Goal: Task Accomplishment & Management: Manage account settings

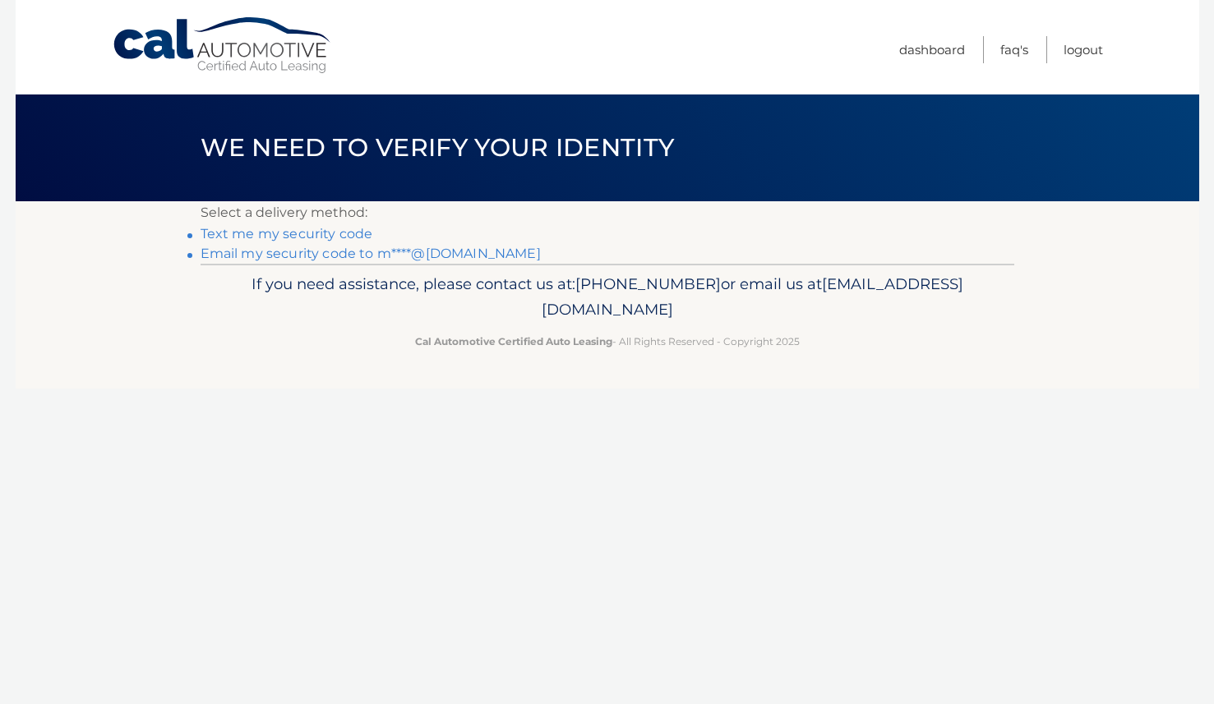
click at [270, 233] on link "Text me my security code" at bounding box center [287, 234] width 173 height 16
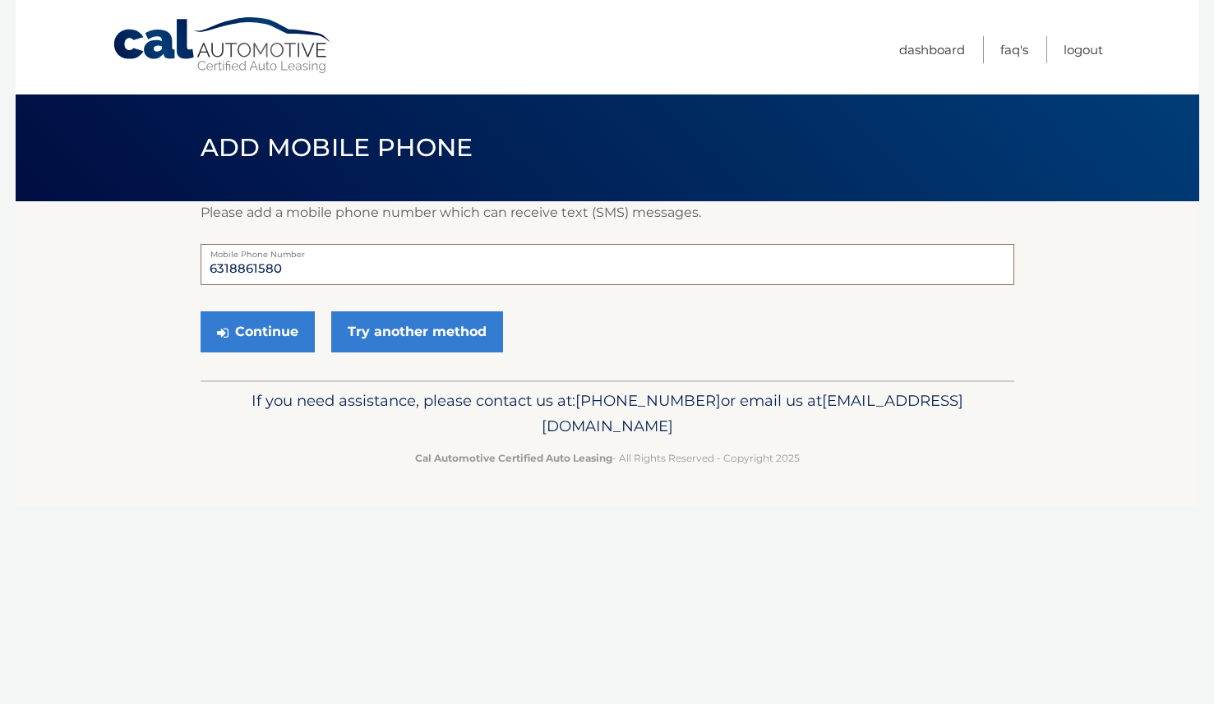
drag, startPoint x: 230, startPoint y: 263, endPoint x: 323, endPoint y: 269, distance: 93.1
click at [323, 269] on input "6318861580" at bounding box center [608, 264] width 814 height 41
type input "6318092123"
click at [252, 332] on button "Continue" at bounding box center [258, 332] width 114 height 41
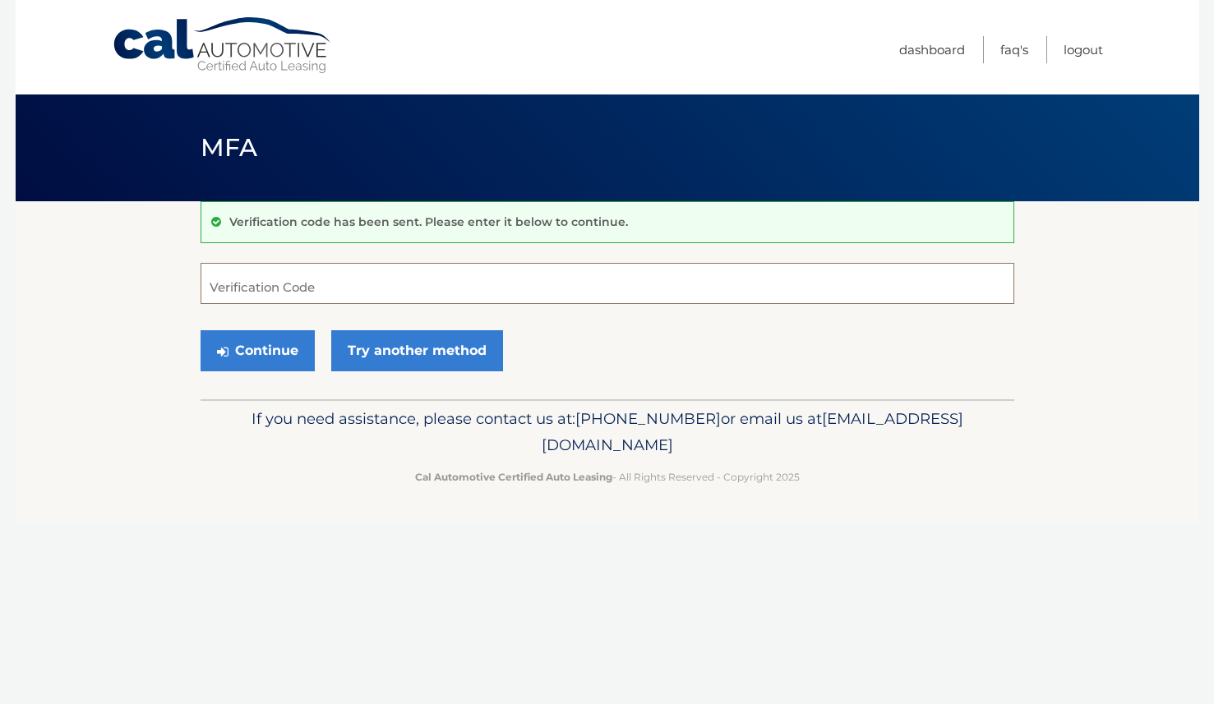
click at [201, 263] on input "Verification Code" at bounding box center [608, 283] width 814 height 41
type input "252270"
click at [201, 330] on button "Continue" at bounding box center [258, 350] width 114 height 41
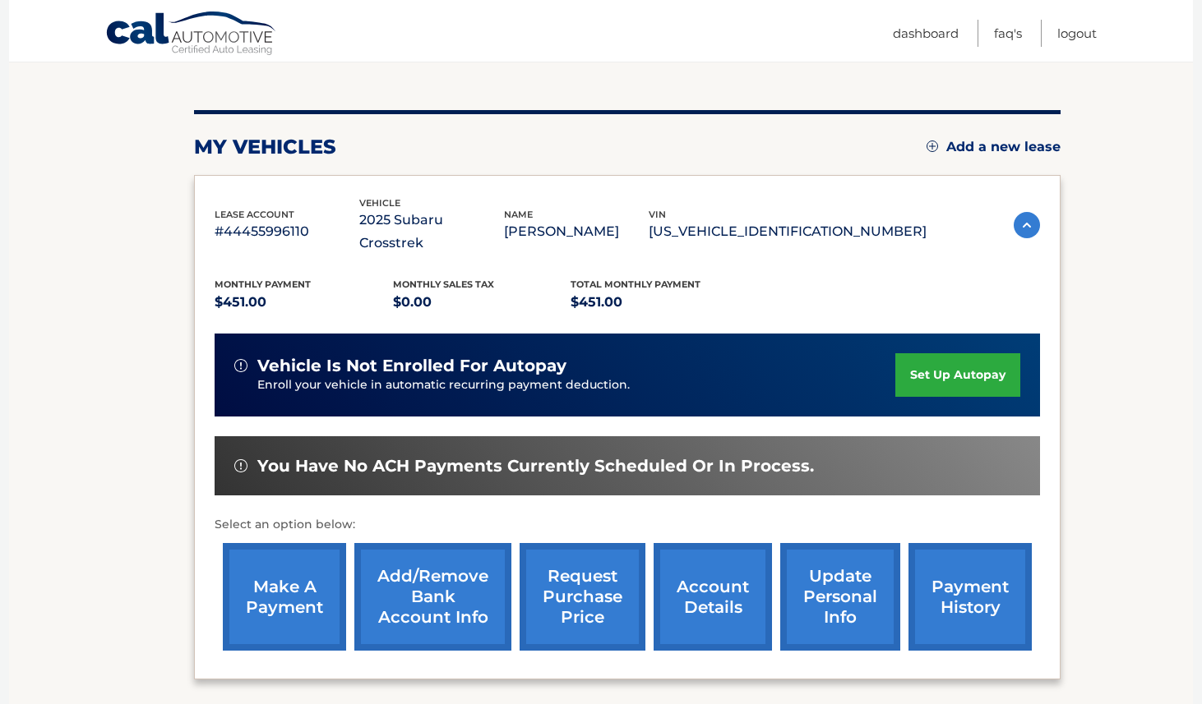
scroll to position [127, 0]
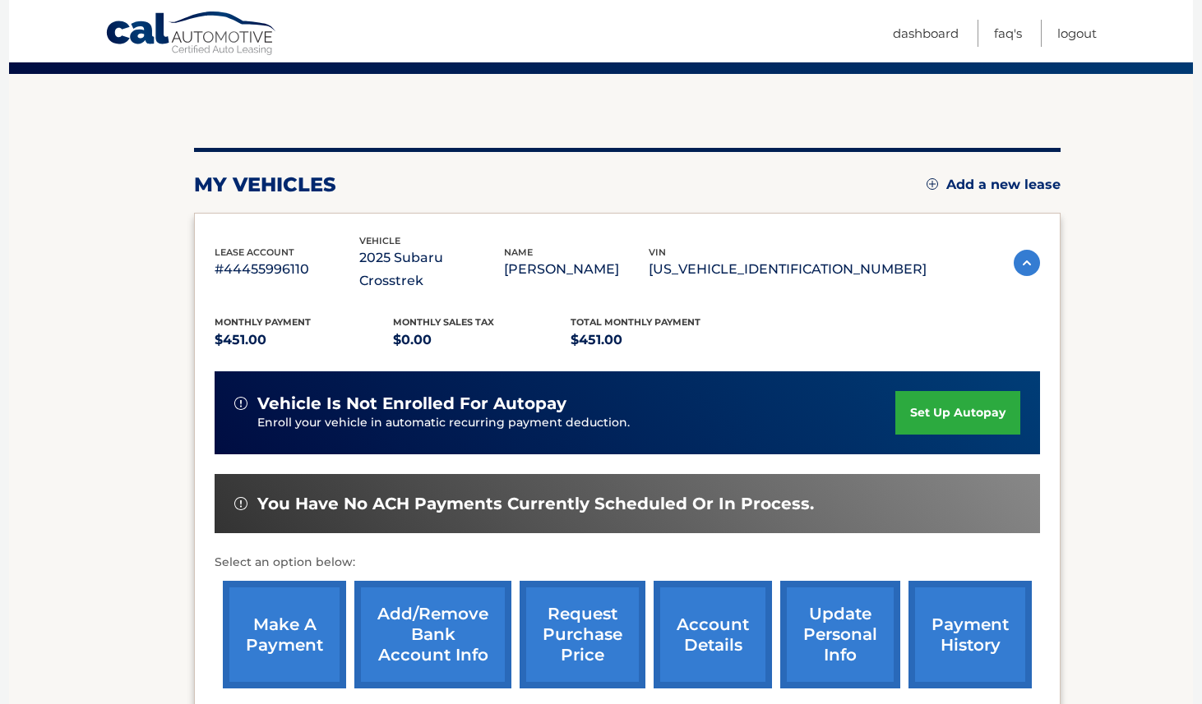
click at [991, 609] on link "payment history" at bounding box center [969, 635] width 123 height 108
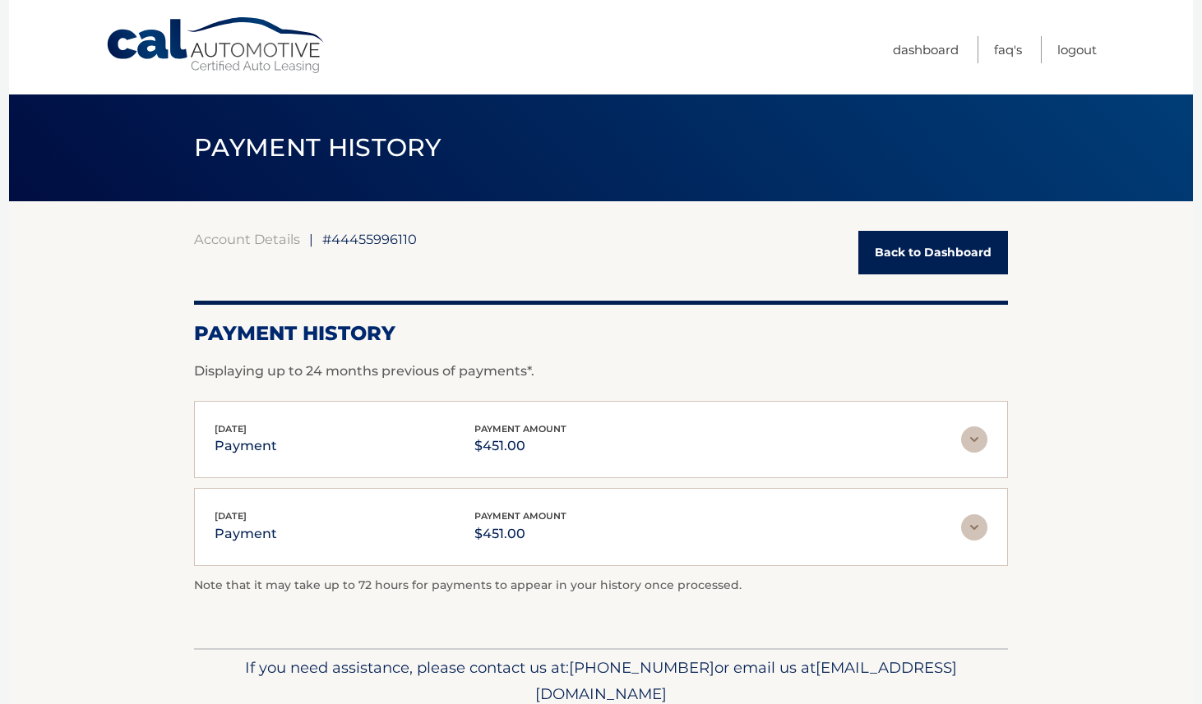
scroll to position [68, 0]
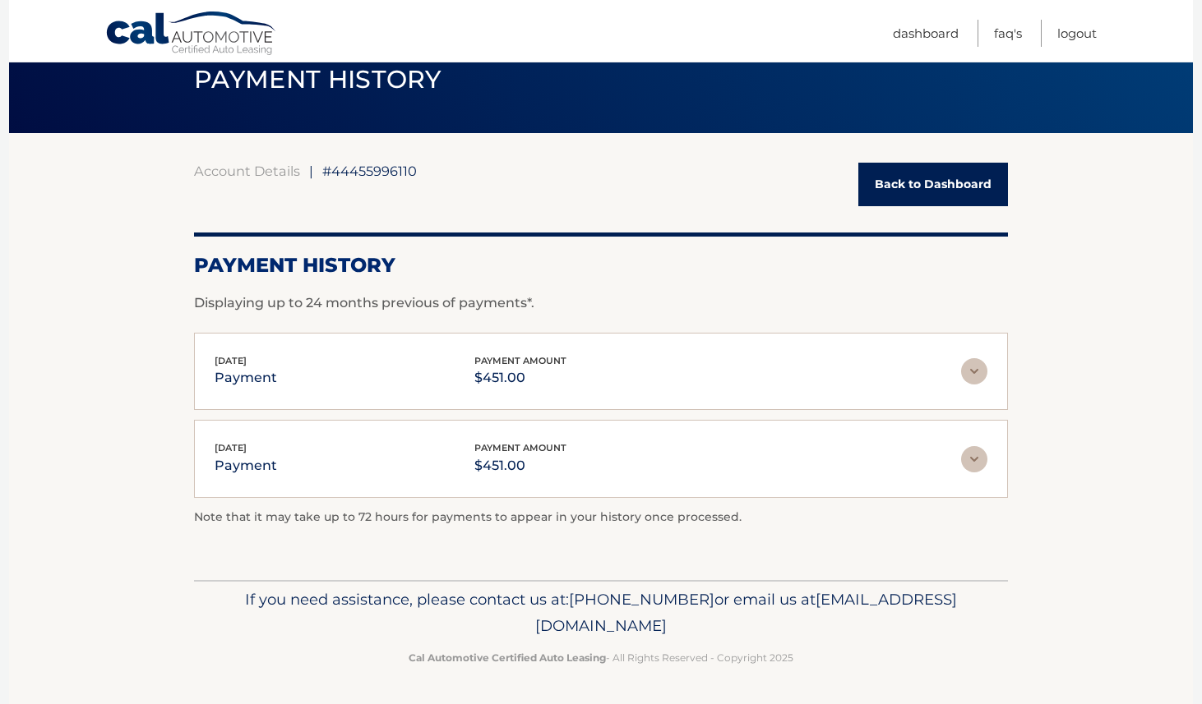
click at [979, 460] on img at bounding box center [974, 459] width 26 height 26
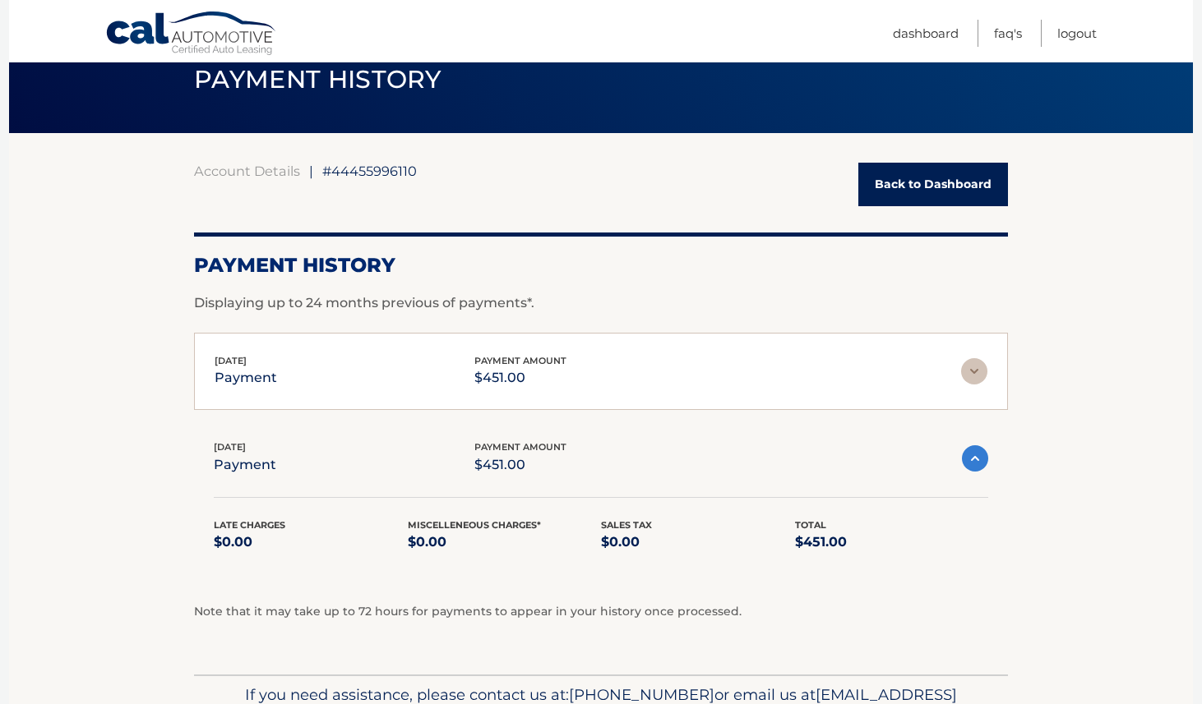
click at [979, 460] on img at bounding box center [975, 459] width 26 height 26
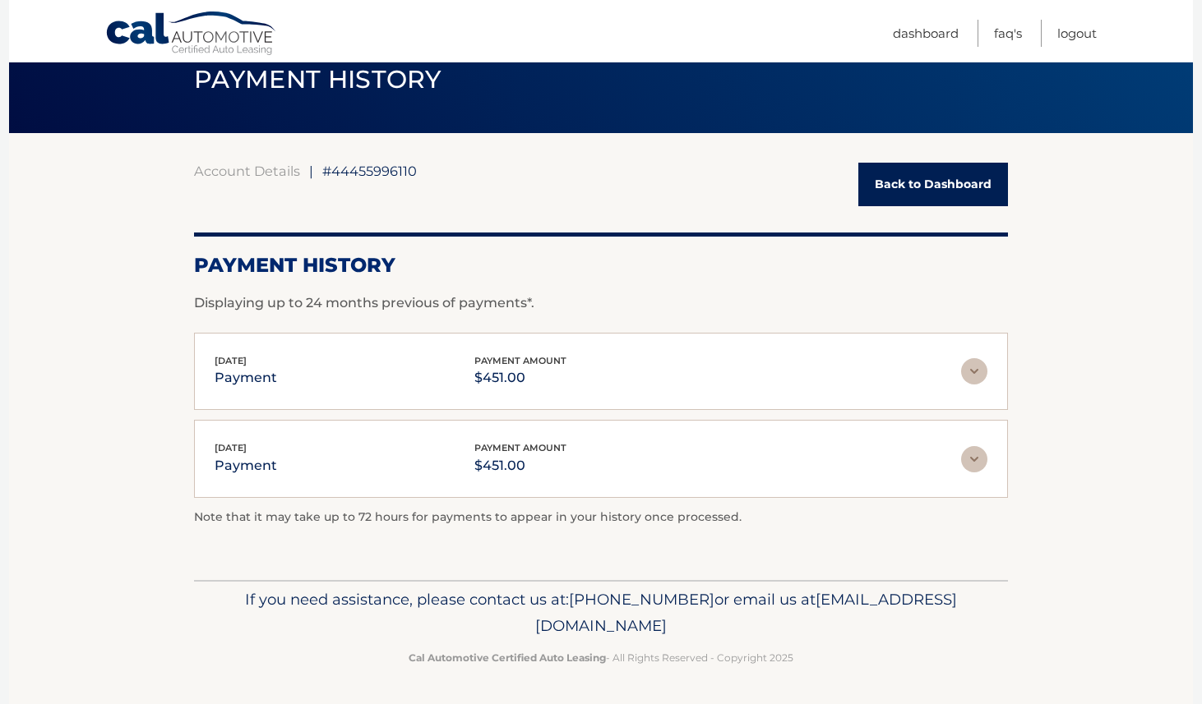
click at [971, 368] on img at bounding box center [974, 371] width 26 height 26
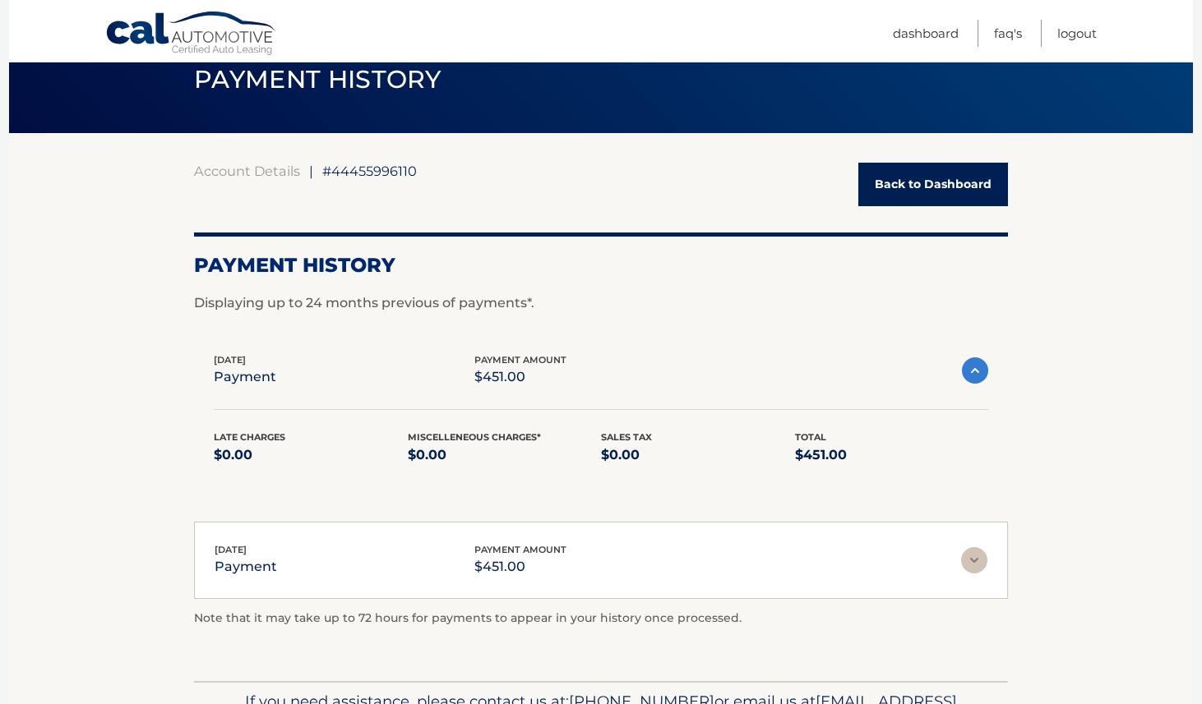
click at [971, 368] on img at bounding box center [975, 371] width 26 height 26
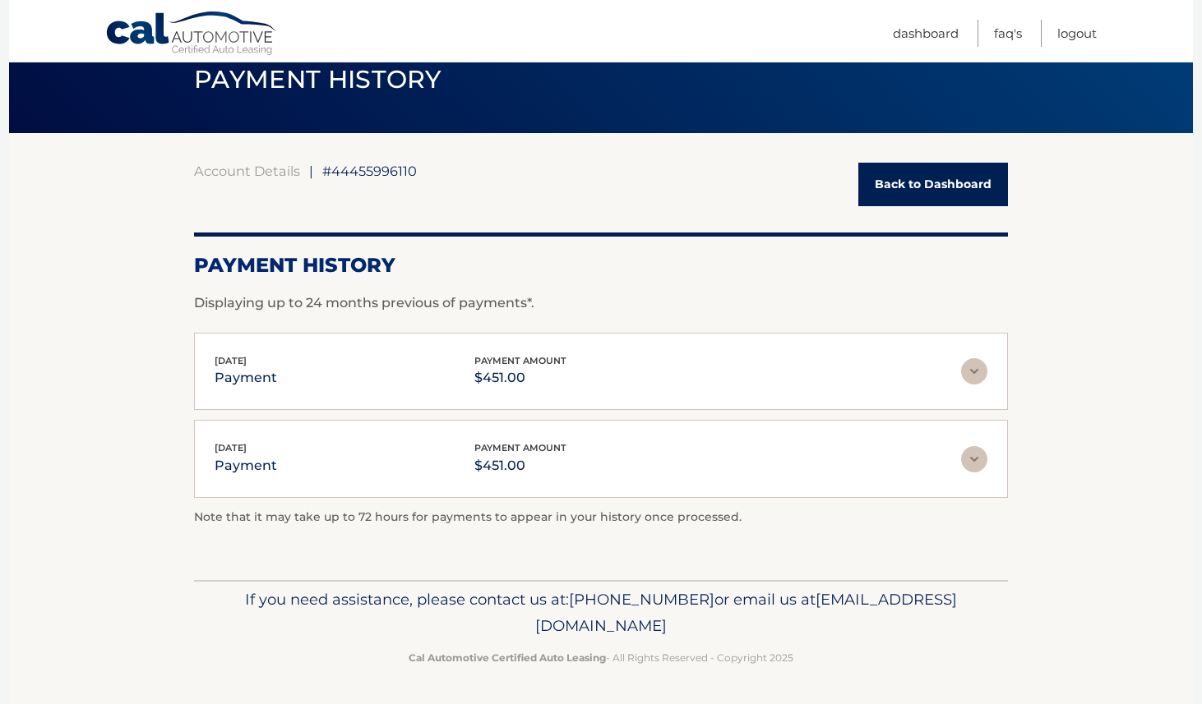
click at [949, 180] on link "Back to Dashboard" at bounding box center [933, 185] width 150 height 44
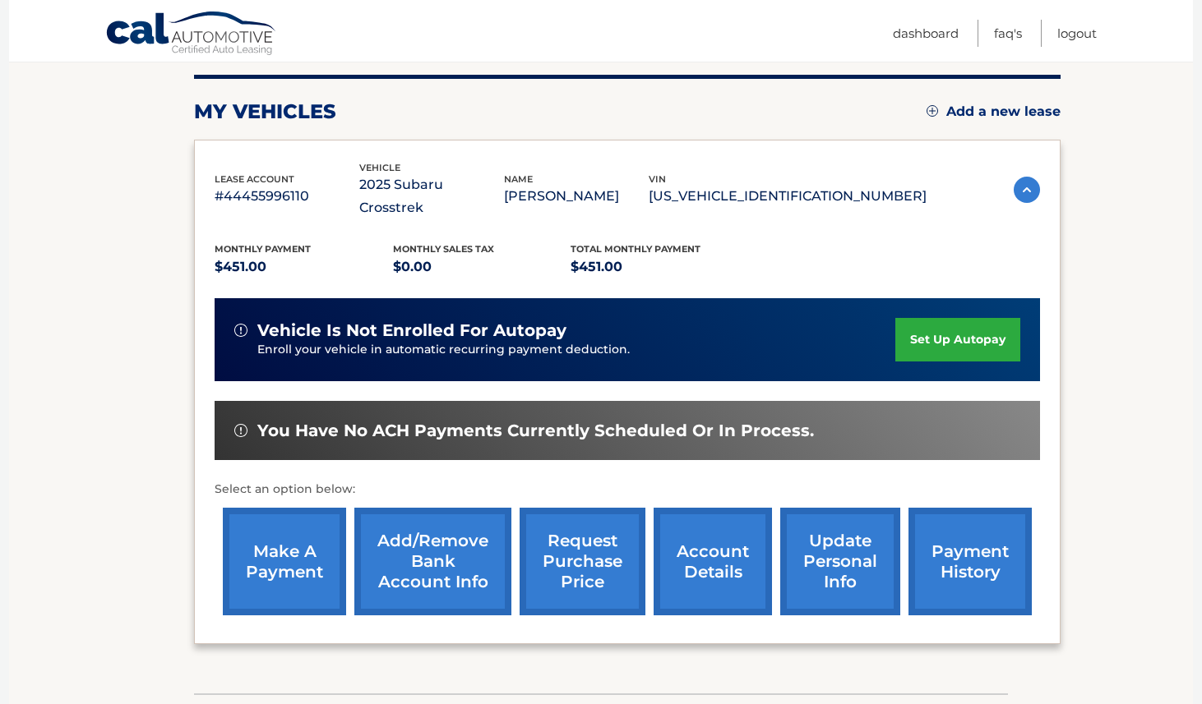
scroll to position [292, 0]
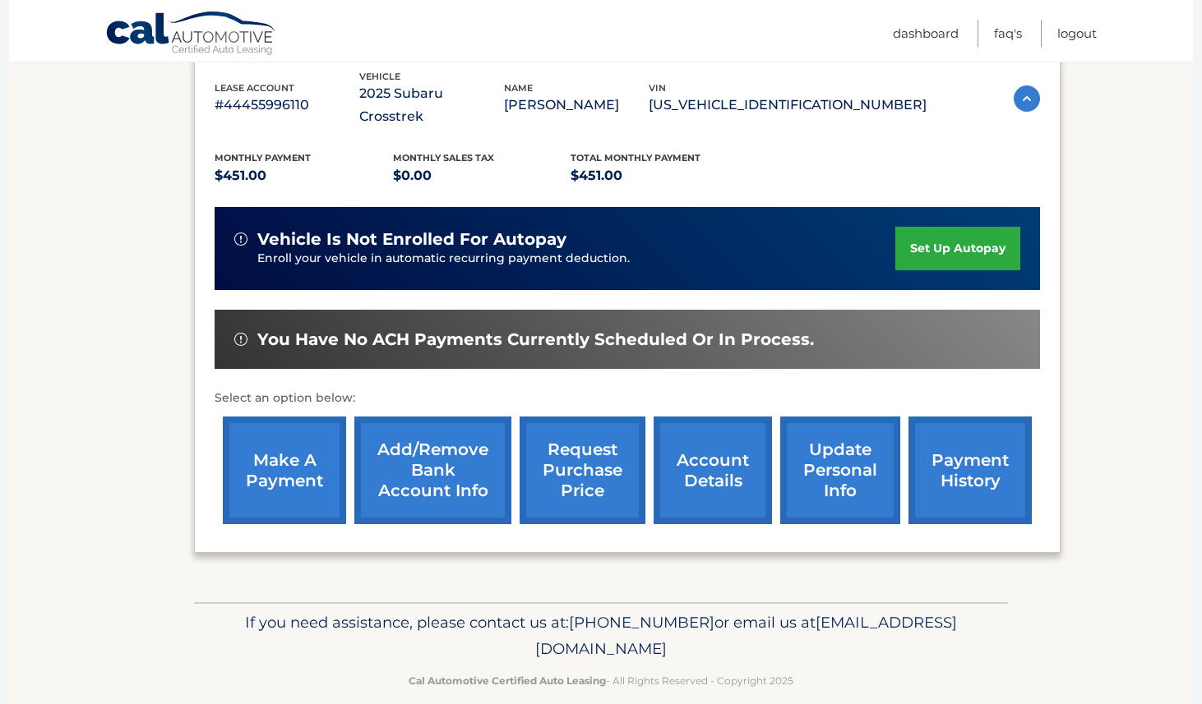
click at [702, 448] on link "account details" at bounding box center [712, 471] width 118 height 108
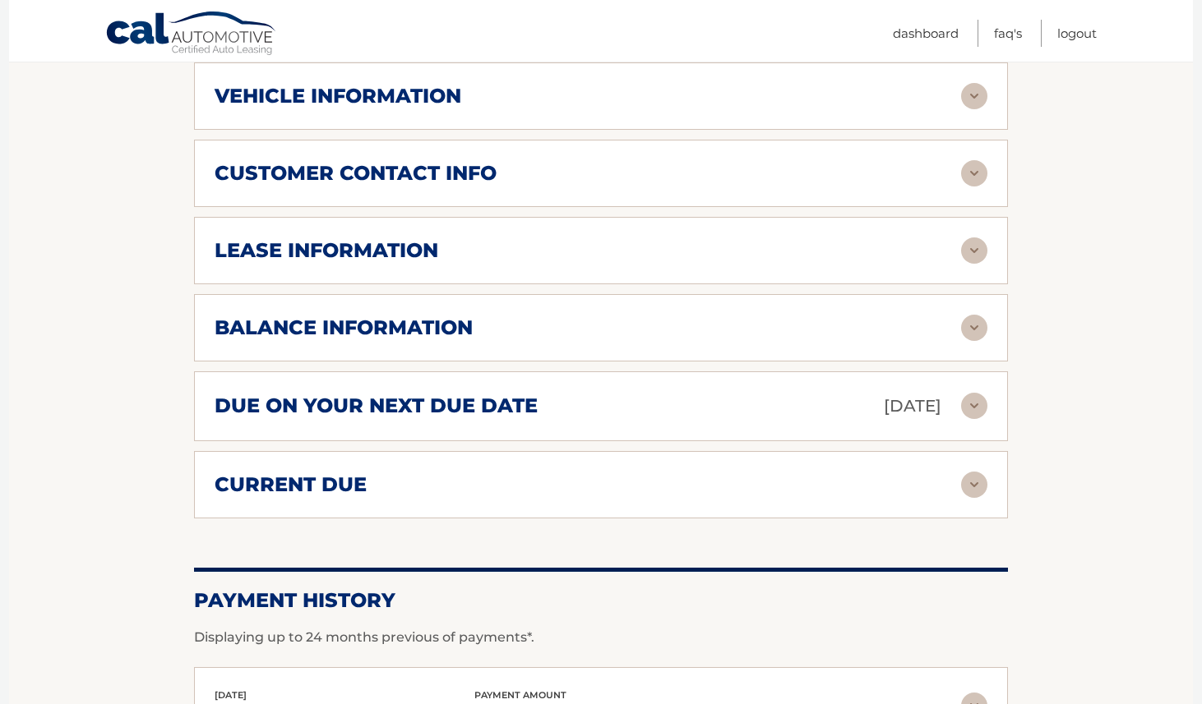
scroll to position [822, 0]
click at [309, 472] on h2 "current due" at bounding box center [291, 484] width 152 height 25
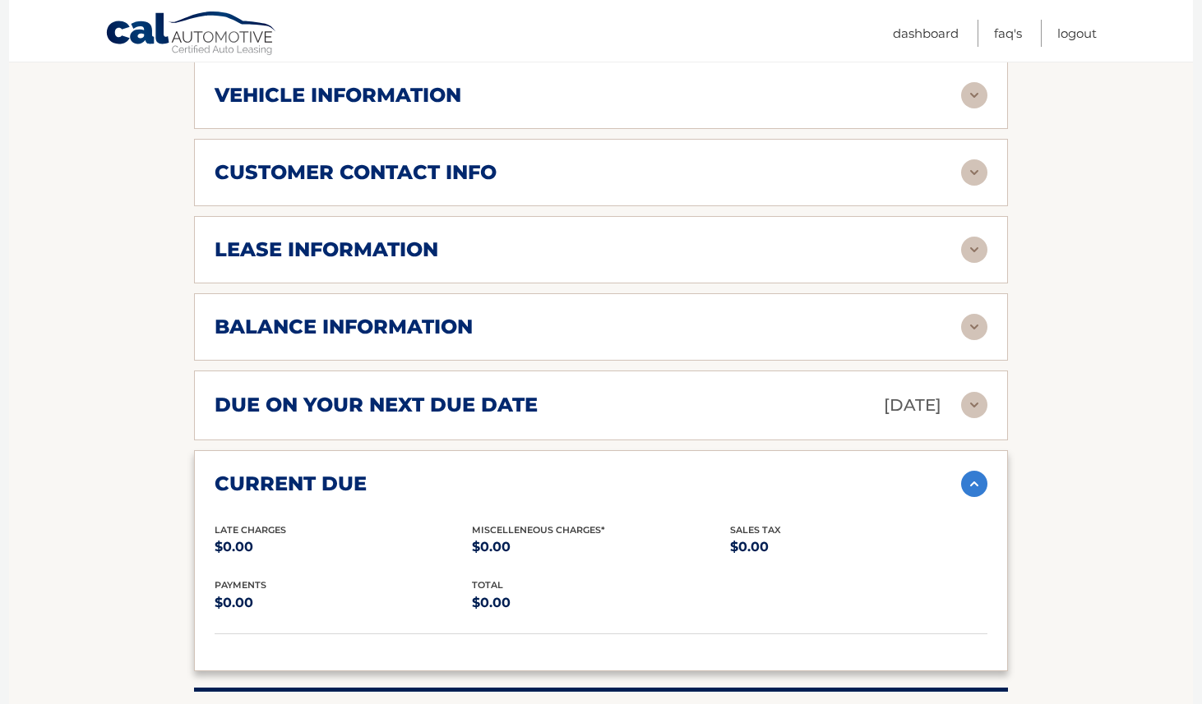
click at [309, 472] on h2 "current due" at bounding box center [291, 484] width 152 height 25
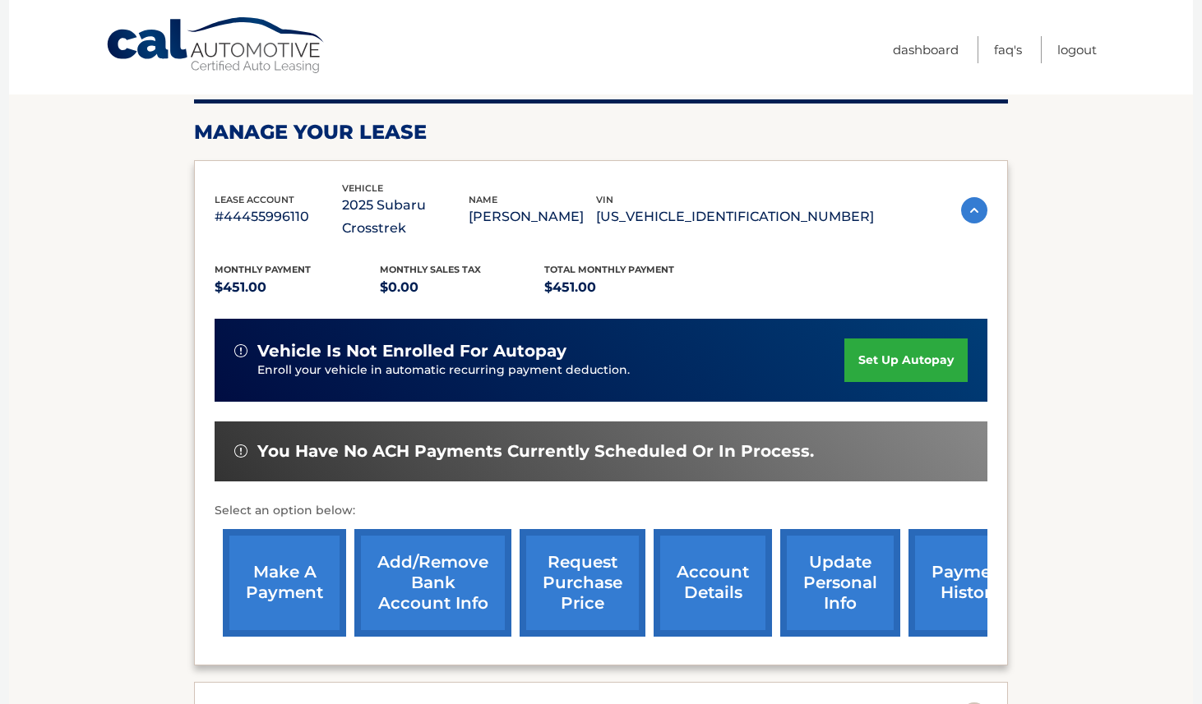
scroll to position [0, 0]
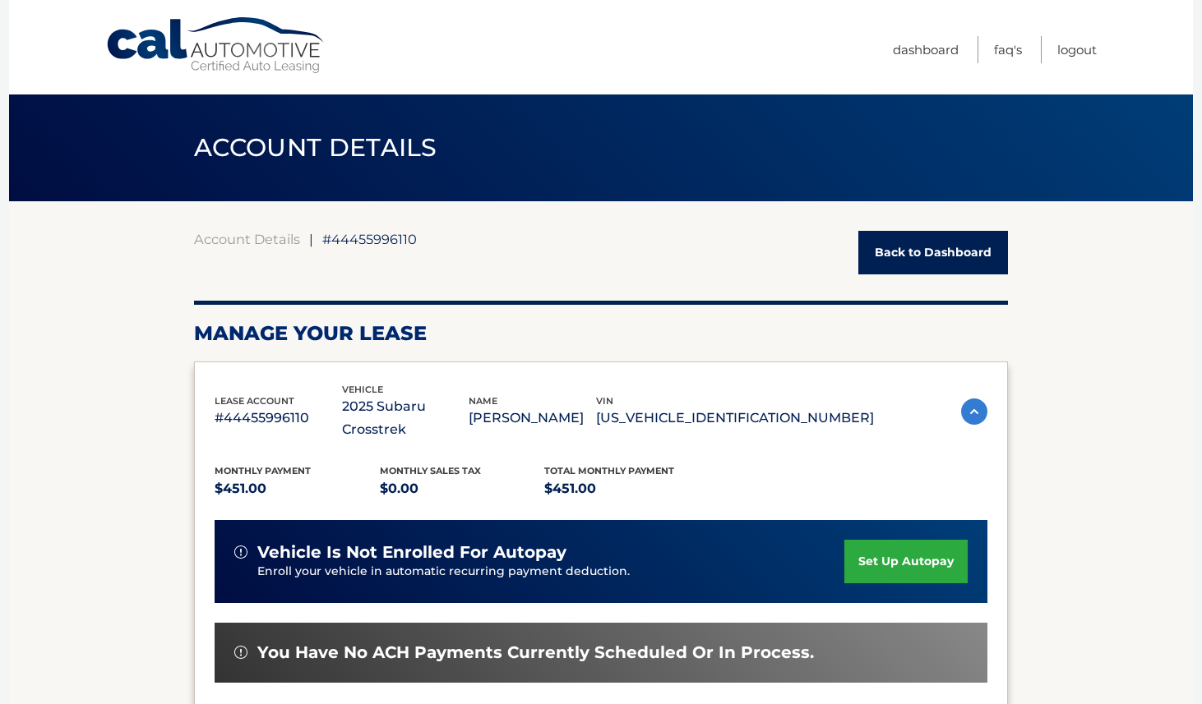
click at [930, 256] on link "Back to Dashboard" at bounding box center [933, 253] width 150 height 44
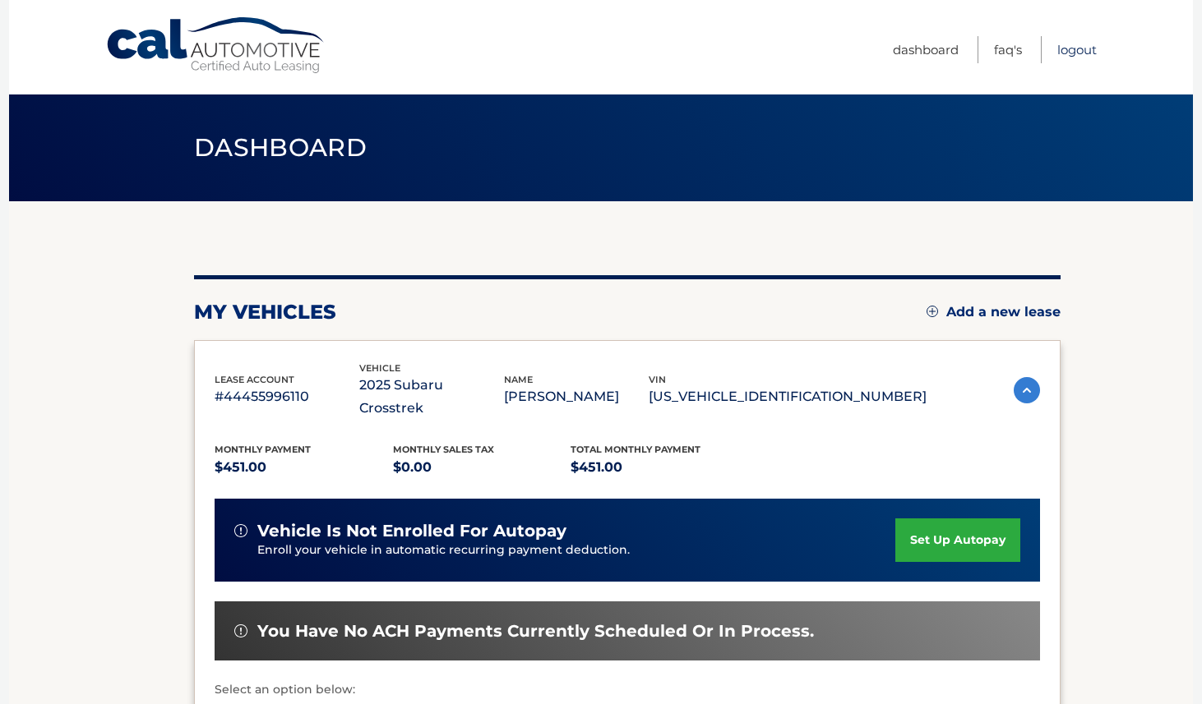
click at [1070, 50] on link "Logout" at bounding box center [1076, 49] width 39 height 27
